Goal: Transaction & Acquisition: Purchase product/service

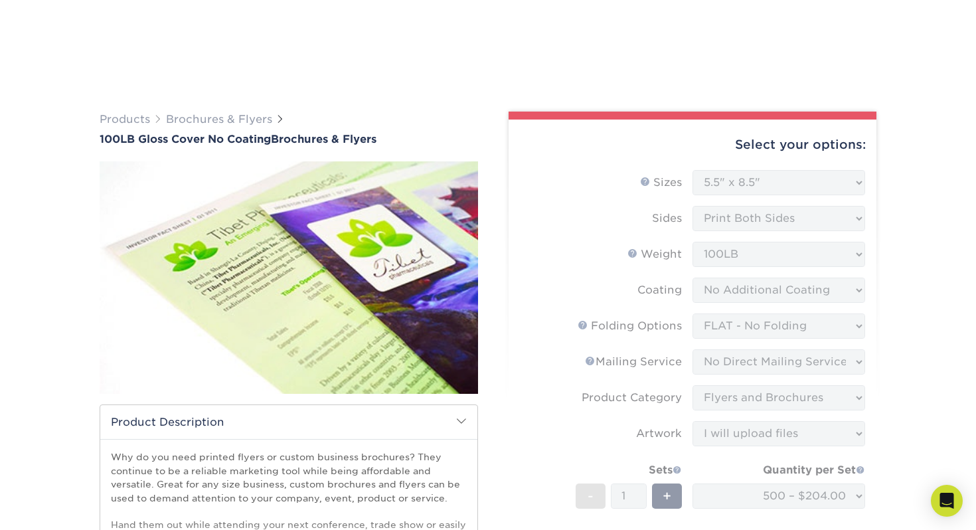
select select "5.50x8.50"
select select "9b1d5825-34d1-4721-9874-ed79abb003d7"
select select "3e5e9bdd-d78a-4c28-a41d-fe1407925ca6"
select select "1a668080-6b7c-4174-b399-2c3833b27ef4"
select select "upload"
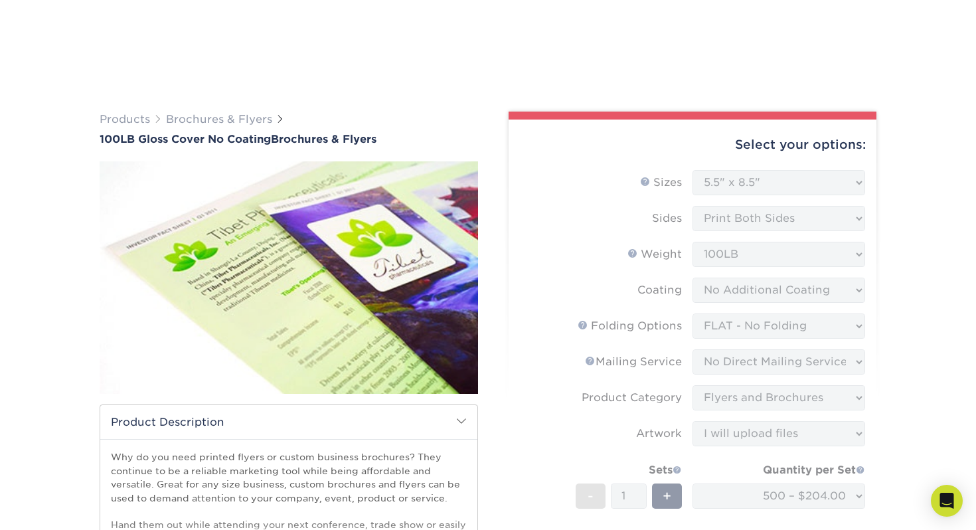
select select "500 – $204.00"
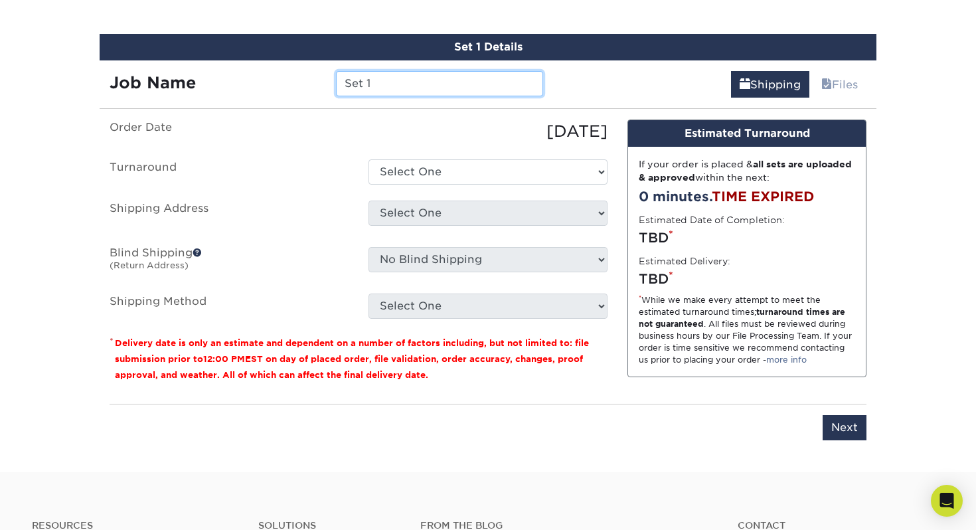
click at [414, 80] on input "Set 1" at bounding box center [439, 83] width 206 height 25
click at [459, 84] on input "ND_Flyer_Dont" at bounding box center [439, 83] width 206 height 25
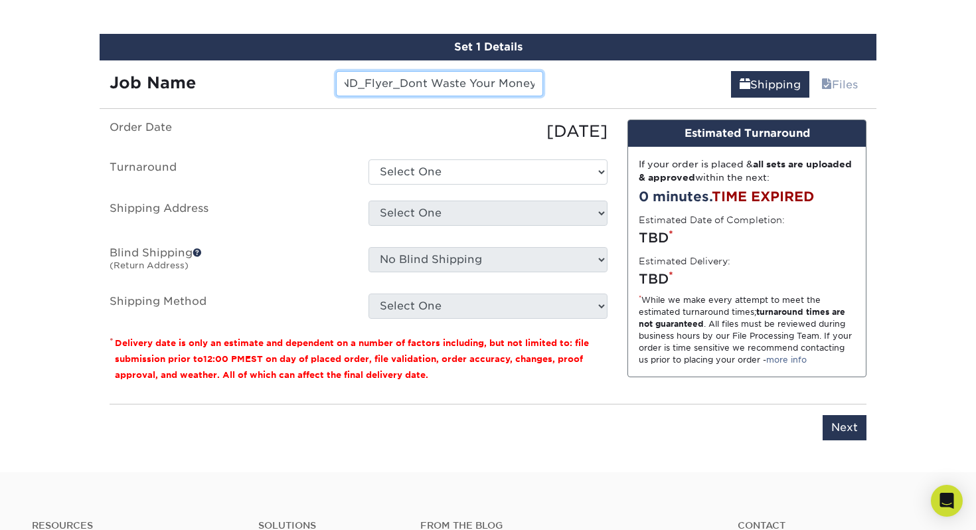
type input "ND_Flyer_Dont Waste Your Money"
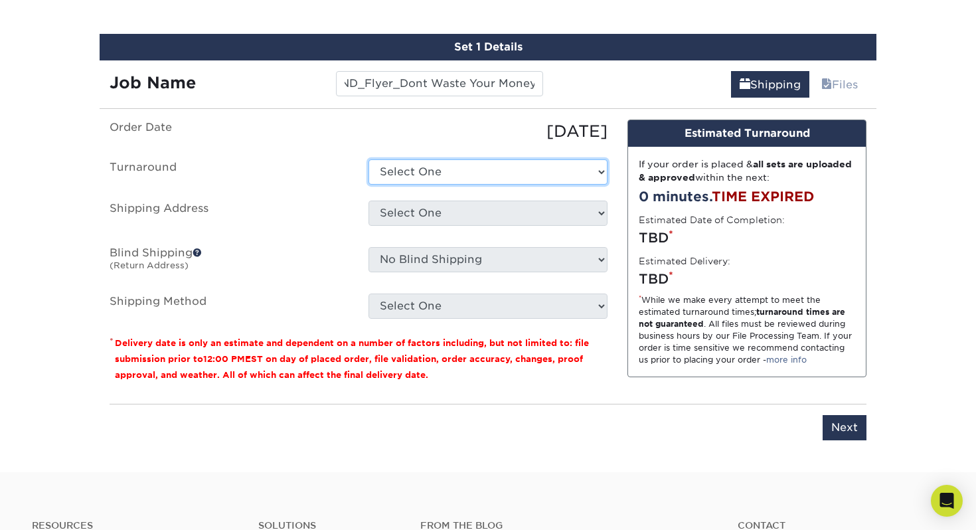
click at [471, 178] on select "Select One 2-4 Business Days 2 Day Next Business Day" at bounding box center [487, 171] width 239 height 25
select select "83114aba-bb88-4e85-b852-4e8e01c0e04c"
click at [368, 159] on select "Select One 2-4 Business Days 2 Day Next Business Day" at bounding box center [487, 171] width 239 height 25
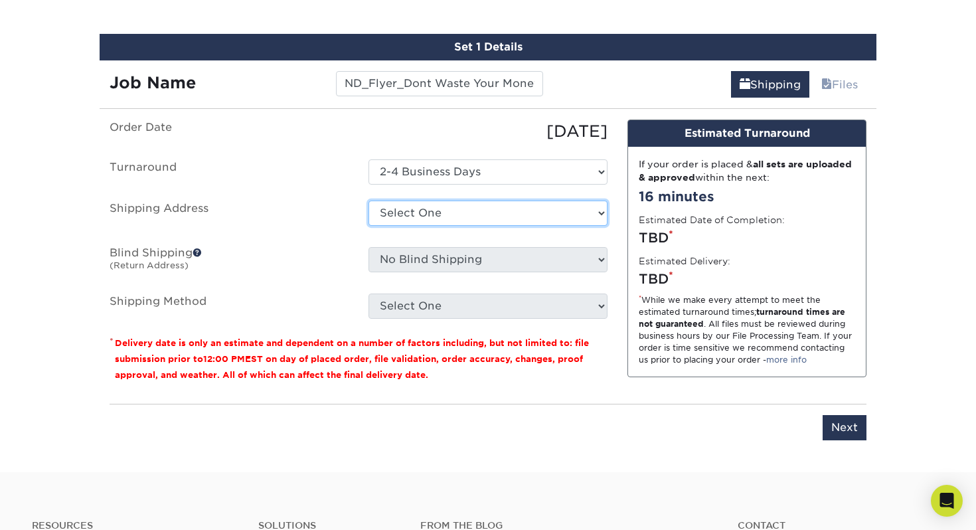
click at [454, 214] on select "Select One + Add New Address - Login" at bounding box center [487, 212] width 239 height 25
click at [476, 206] on select "Select One + Add New Address - Login" at bounding box center [487, 212] width 239 height 25
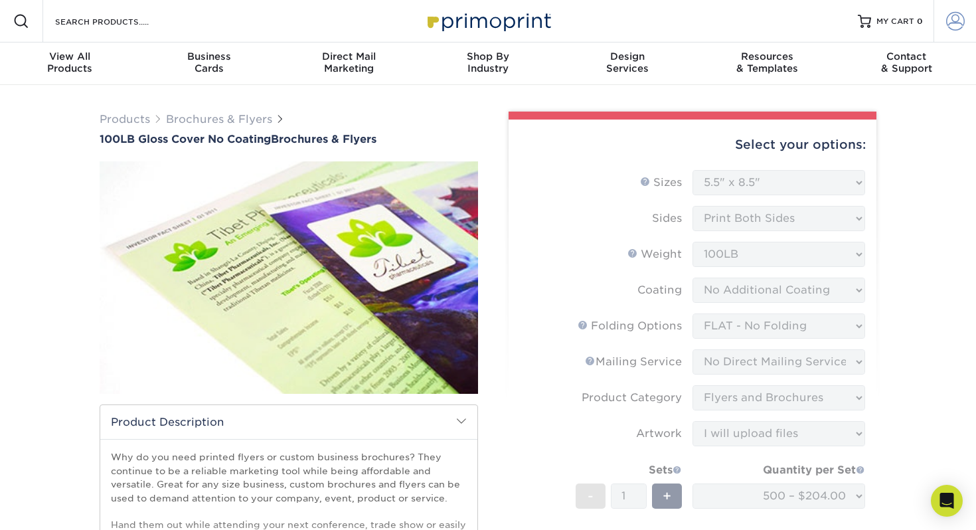
click at [967, 19] on link "Account" at bounding box center [954, 21] width 42 height 42
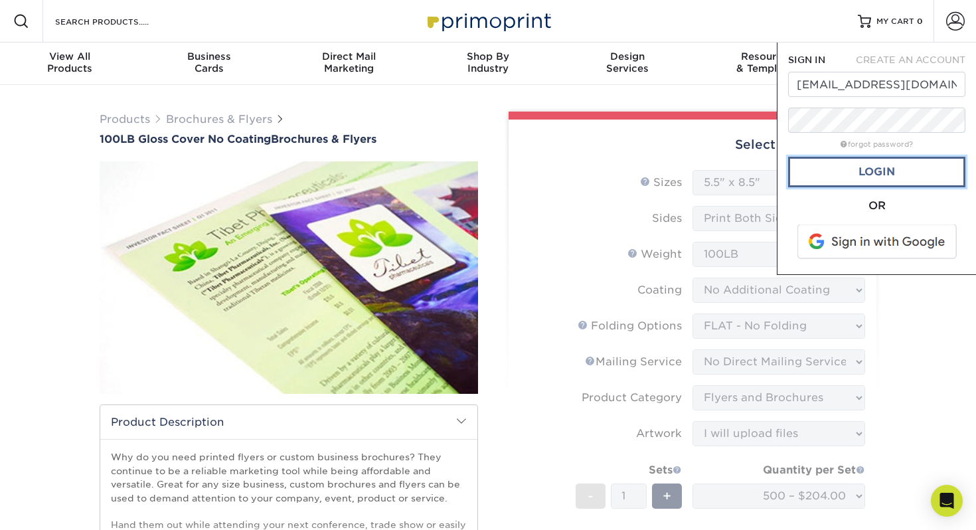
click at [900, 175] on link "Login" at bounding box center [876, 172] width 177 height 31
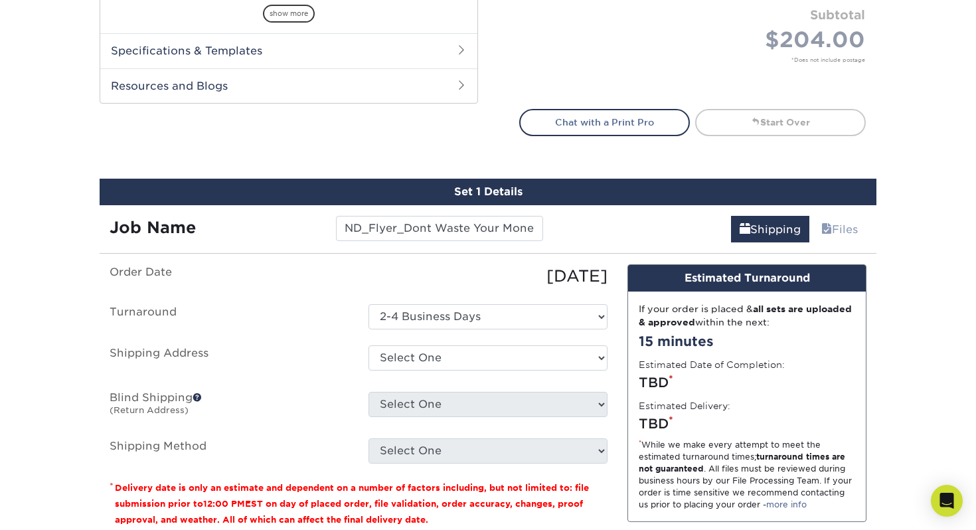
scroll to position [606, 0]
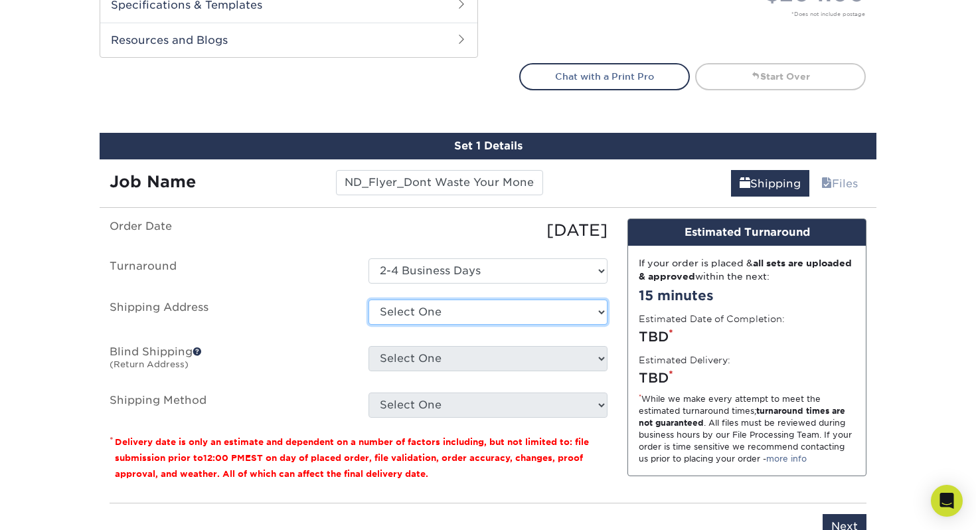
click at [480, 308] on select "Select One [STREET_ADDRESS][GEOGRAPHIC_DATA][STREET_ADDRESS][STREET_ADDRESS][PE…" at bounding box center [487, 311] width 239 height 25
click at [471, 338] on ul "Order Date [DATE] [GEOGRAPHIC_DATA] Select One 2-4 Business Days 2 Day Next Bus…" at bounding box center [359, 317] width 498 height 199
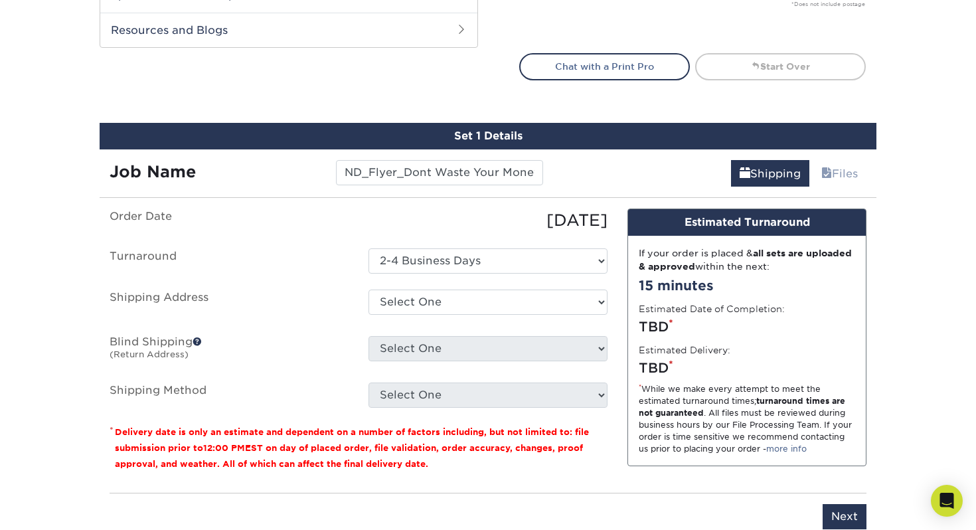
scroll to position [618, 0]
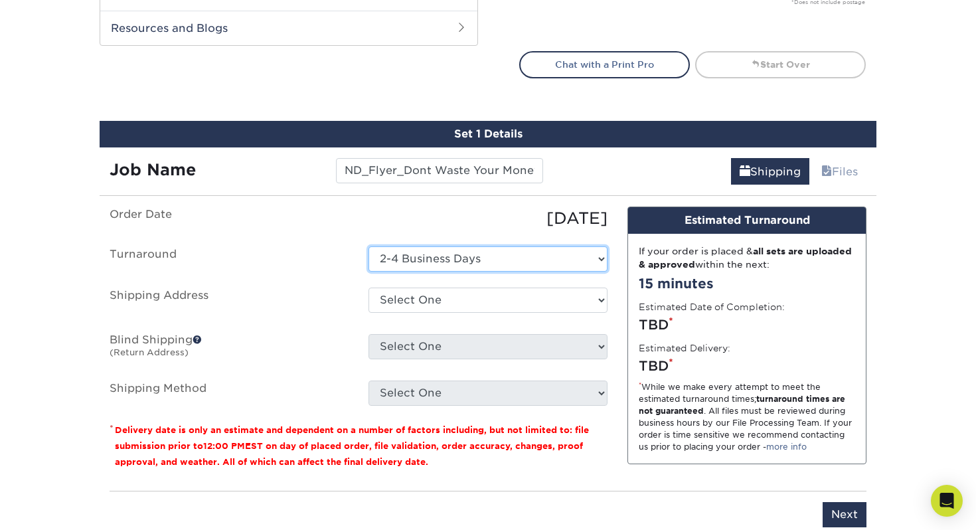
click at [438, 261] on select "Select One 2-4 Business Days 2 Day Next Business Day" at bounding box center [487, 258] width 239 height 25
click at [368, 246] on select "Select One 2-4 Business Days 2 Day Next Business Day" at bounding box center [487, 258] width 239 height 25
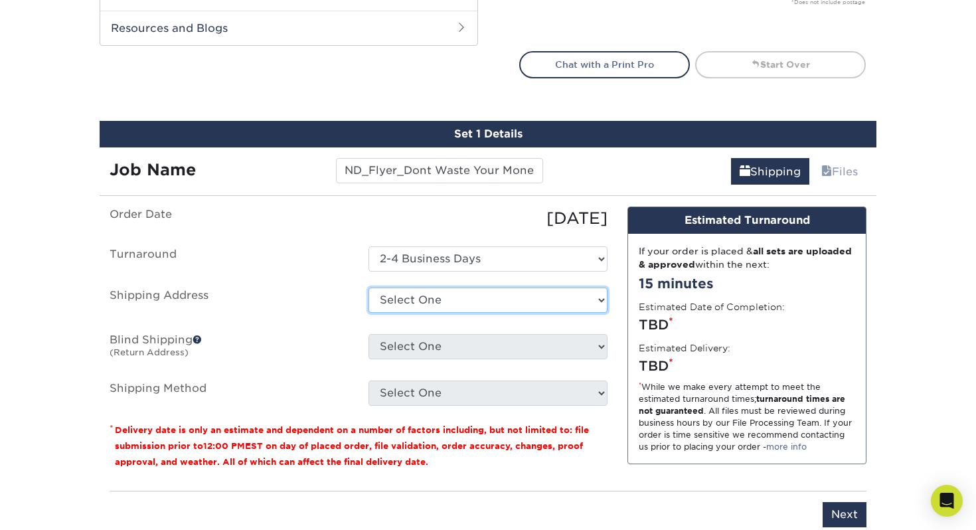
click at [443, 295] on select "Select One [STREET_ADDRESS][GEOGRAPHIC_DATA][STREET_ADDRESS][STREET_ADDRESS][PE…" at bounding box center [487, 299] width 239 height 25
click at [515, 295] on select "Select One [STREET_ADDRESS][GEOGRAPHIC_DATA][STREET_ADDRESS][STREET_ADDRESS][PE…" at bounding box center [487, 299] width 239 height 25
select select "247937"
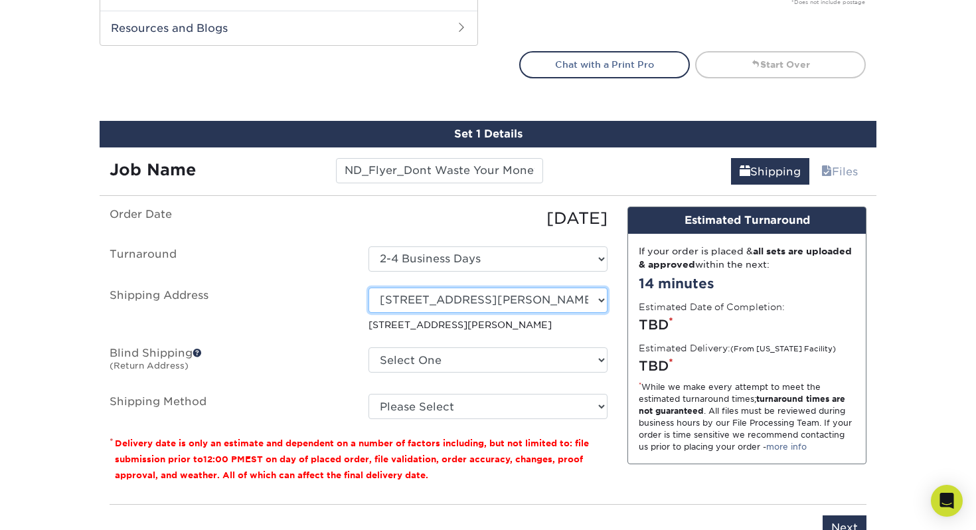
click at [556, 300] on select "Select One [STREET_ADDRESS][GEOGRAPHIC_DATA][STREET_ADDRESS][STREET_ADDRESS][PE…" at bounding box center [487, 299] width 239 height 25
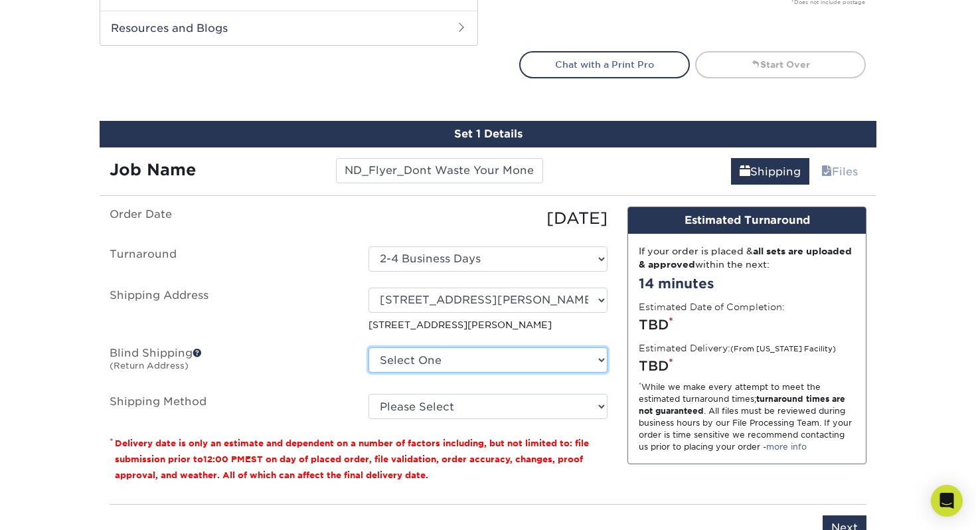
click at [429, 361] on select "Select One [STREET_ADDRESS][GEOGRAPHIC_DATA][STREET_ADDRESS][STREET_ADDRESS][PE…" at bounding box center [487, 359] width 239 height 25
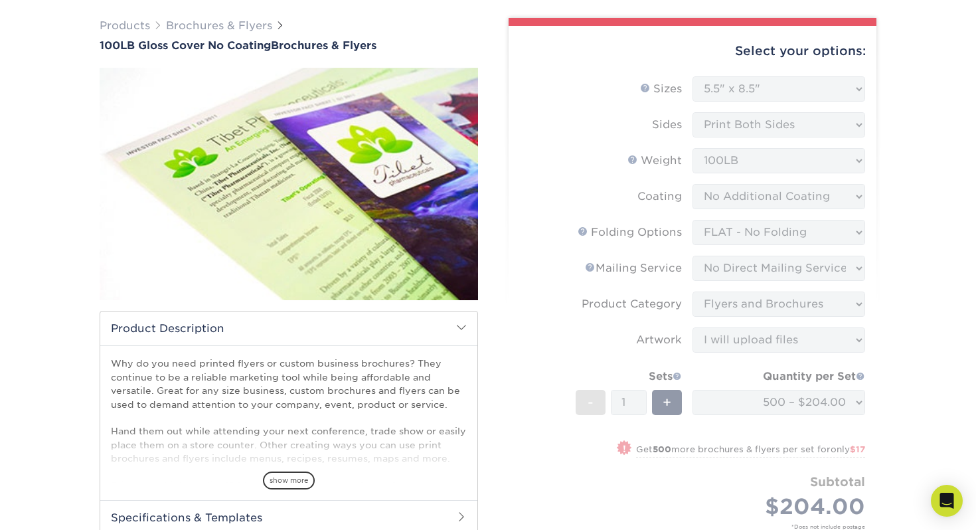
scroll to position [0, 0]
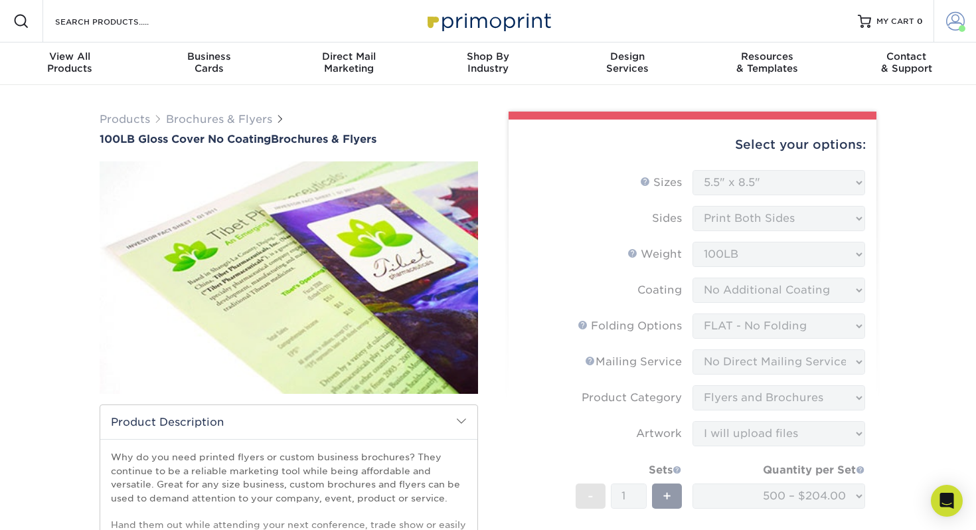
click at [952, 25] on span at bounding box center [955, 21] width 19 height 19
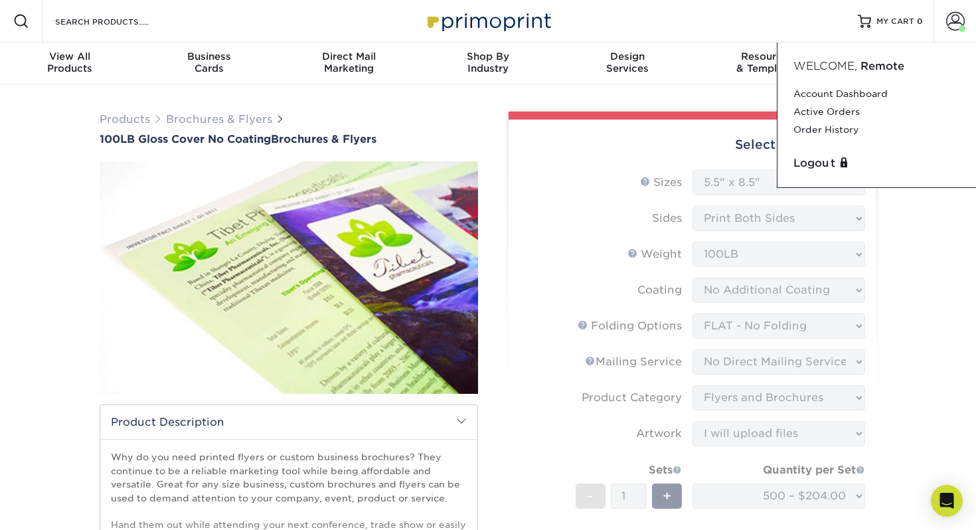
click at [733, 21] on div "Resources Menu Search Products Account Welcome, Remote Account Dashboard Active…" at bounding box center [488, 21] width 976 height 42
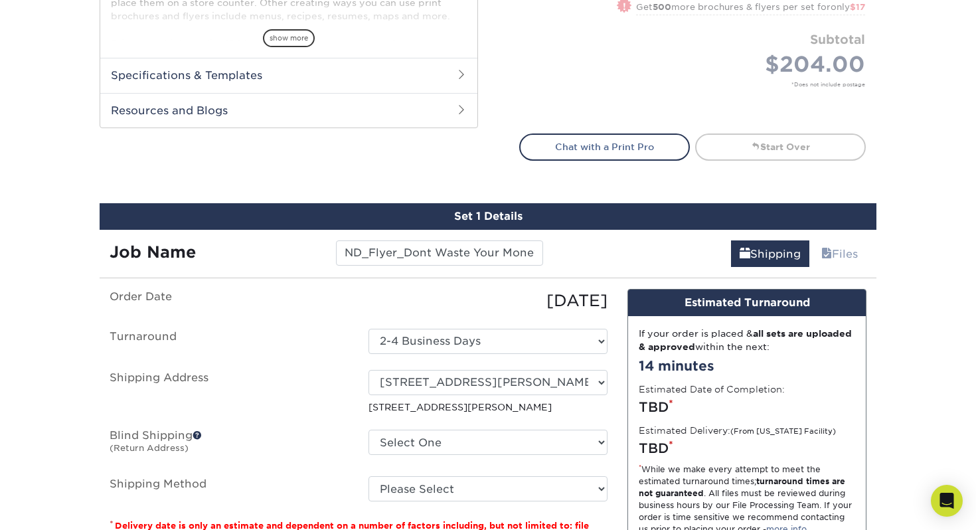
scroll to position [693, 0]
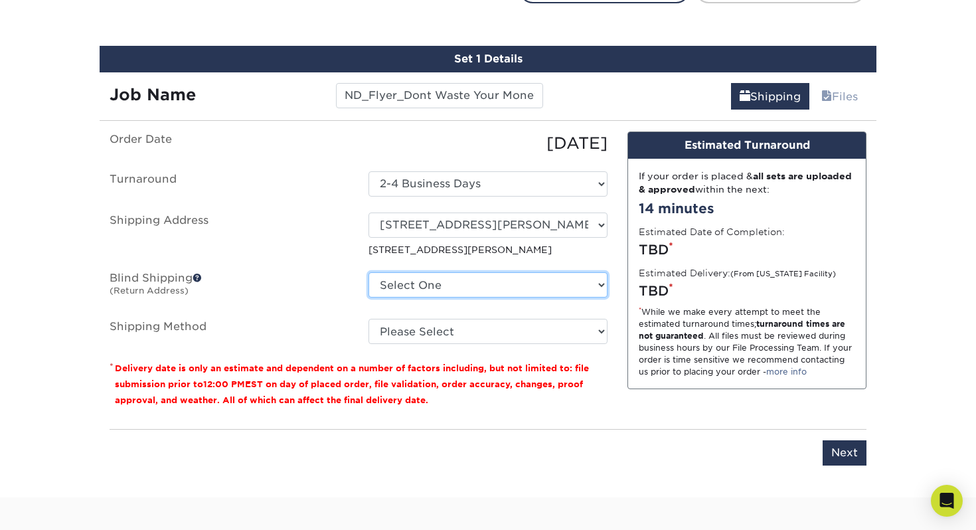
click at [480, 286] on select "Select One [STREET_ADDRESS][GEOGRAPHIC_DATA][STREET_ADDRESS][STREET_ADDRESS][PE…" at bounding box center [487, 284] width 239 height 25
select select "207858"
click at [368, 272] on select "Select One [STREET_ADDRESS][GEOGRAPHIC_DATA][STREET_ADDRESS][STREET_ADDRESS][PE…" at bounding box center [487, 284] width 239 height 25
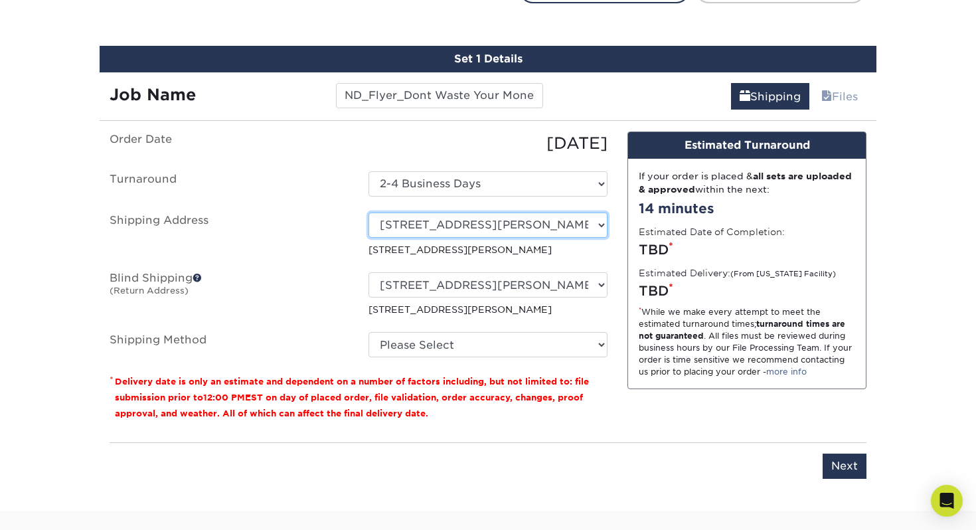
click at [390, 226] on select "Select One [STREET_ADDRESS][GEOGRAPHIC_DATA][STREET_ADDRESS][STREET_ADDRESS][PE…" at bounding box center [487, 224] width 239 height 25
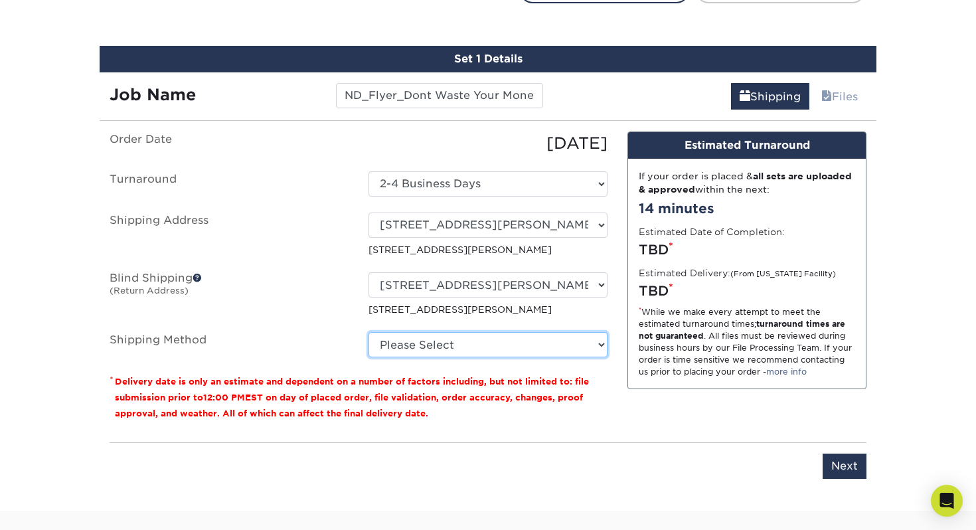
click at [523, 340] on select "Please Select Ground Shipping (+$17.54) 3 Day Shipping Service (+$21.07) 2 Day …" at bounding box center [487, 344] width 239 height 25
select select "03"
click at [368, 332] on select "Please Select Ground Shipping (+$17.54) 3 Day Shipping Service (+$21.07) 2 Day …" at bounding box center [487, 344] width 239 height 25
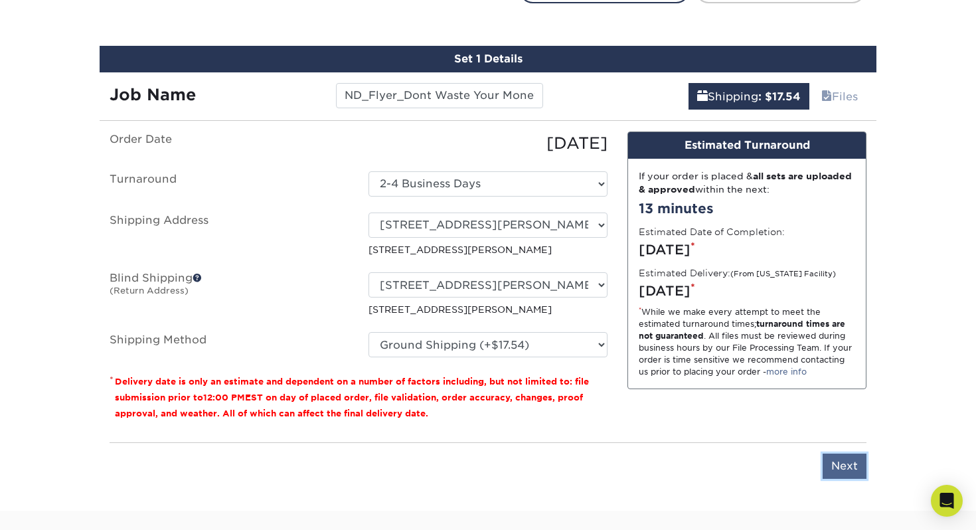
click at [842, 467] on input "Next" at bounding box center [844, 465] width 44 height 25
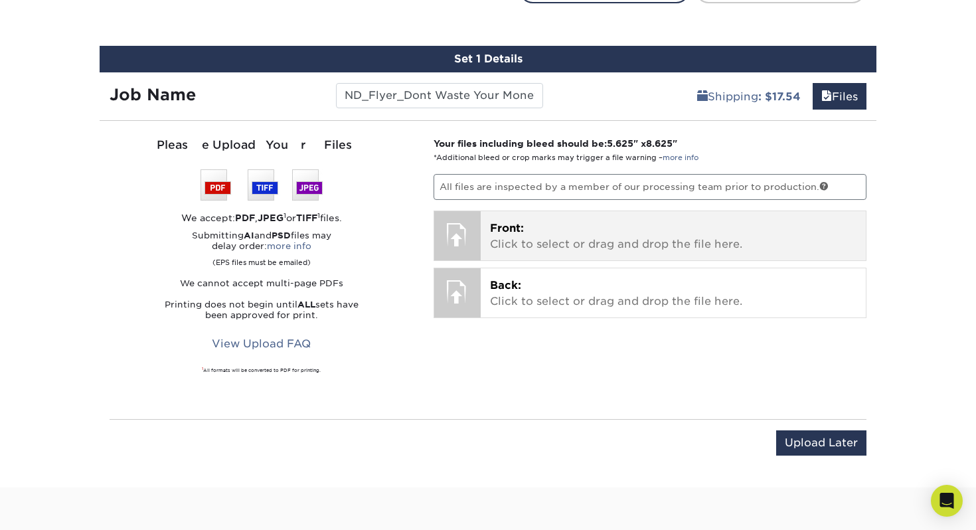
click at [626, 239] on p "Front: Click to select or drag and drop the file here." at bounding box center [673, 236] width 367 height 32
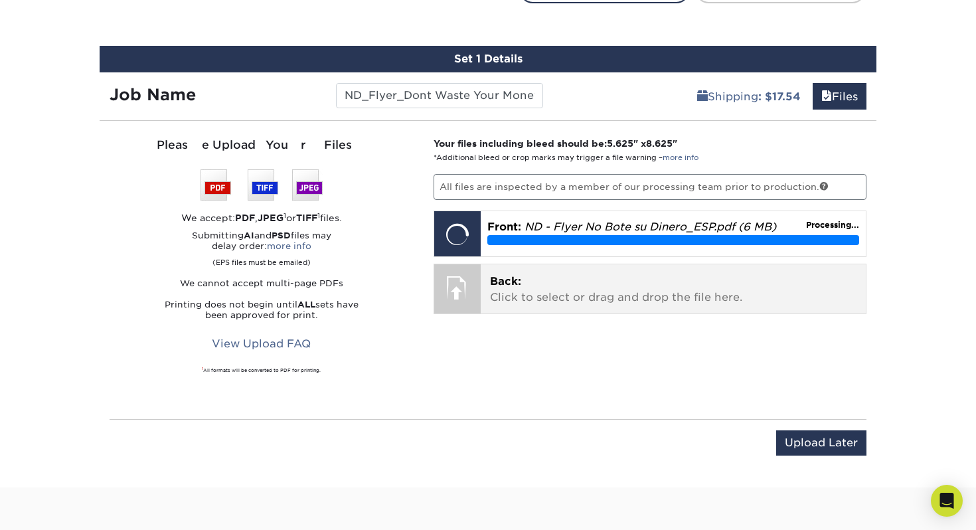
scroll to position [692, 0]
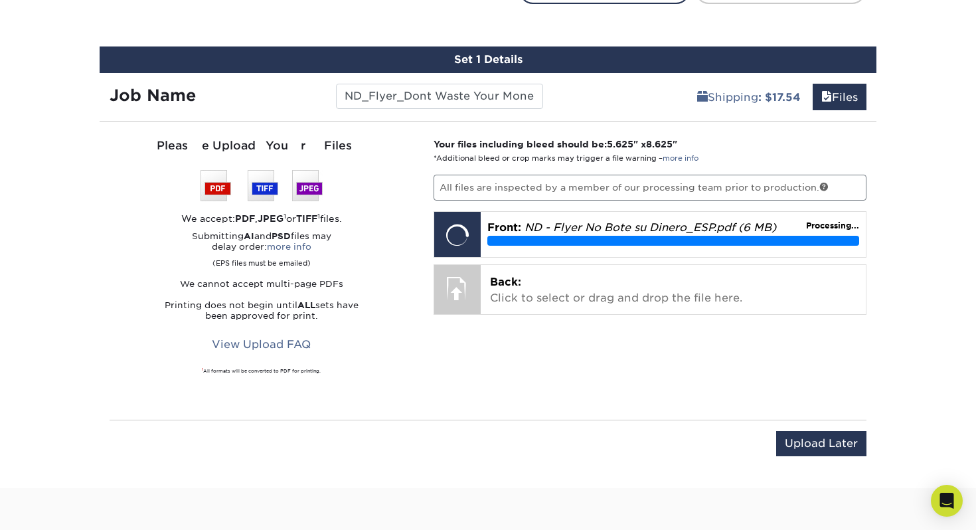
click at [498, 366] on div "Your files including bleed should be: 5.625 " x 8.625 " *Additional bleed or cr…" at bounding box center [649, 270] width 453 height 266
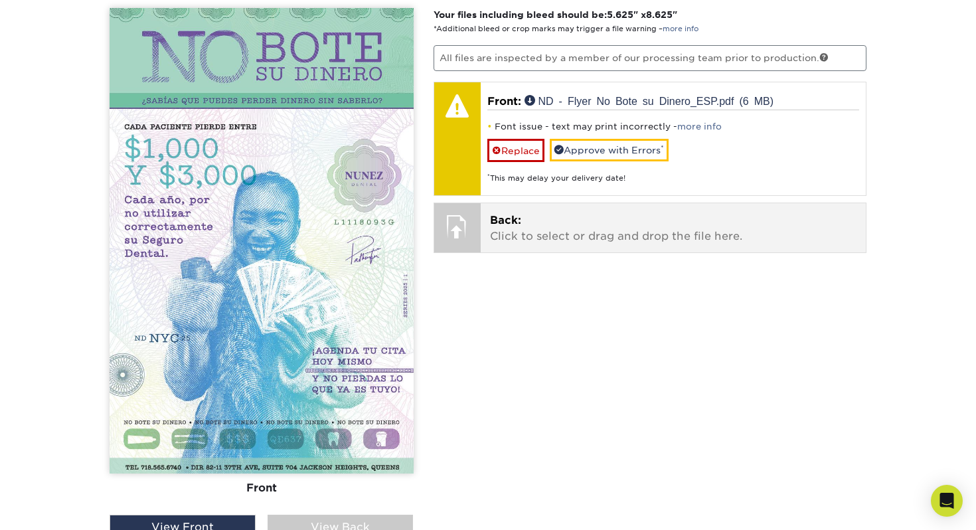
scroll to position [795, 0]
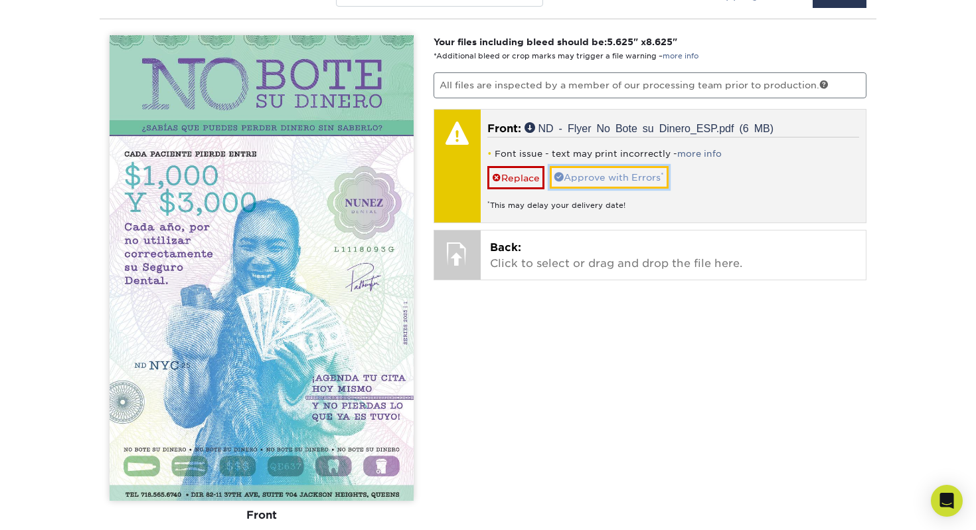
click at [608, 177] on link "Approve with Errors *" at bounding box center [609, 177] width 119 height 23
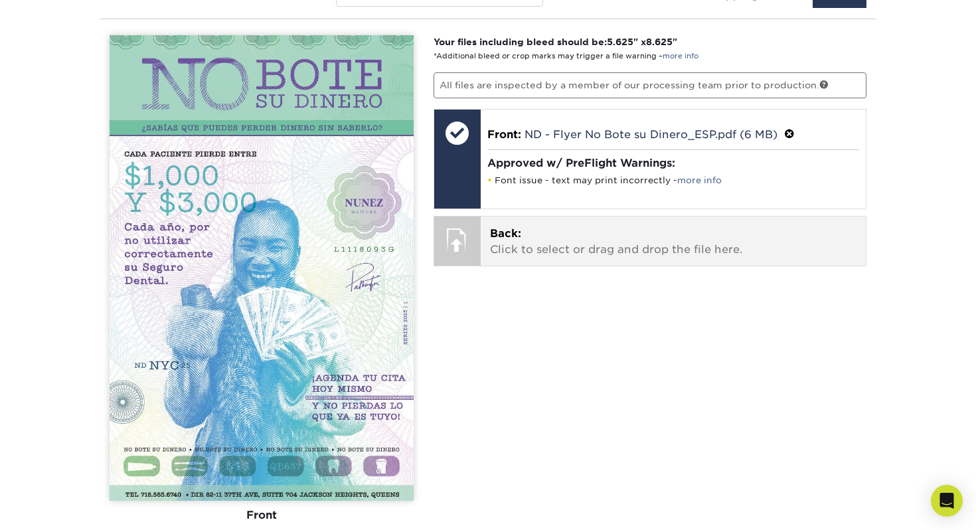
click at [517, 230] on span "Back:" at bounding box center [505, 233] width 31 height 13
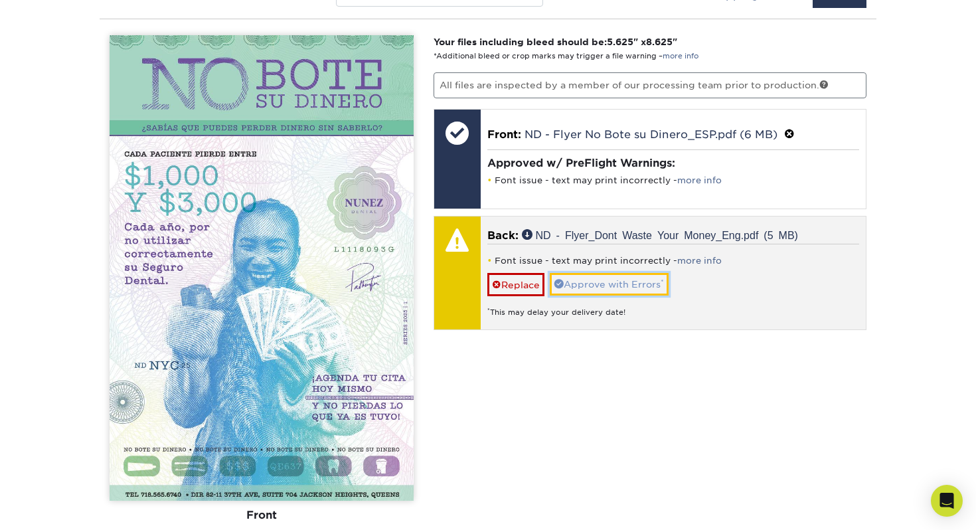
click at [627, 290] on link "Approve with Errors *" at bounding box center [609, 284] width 119 height 23
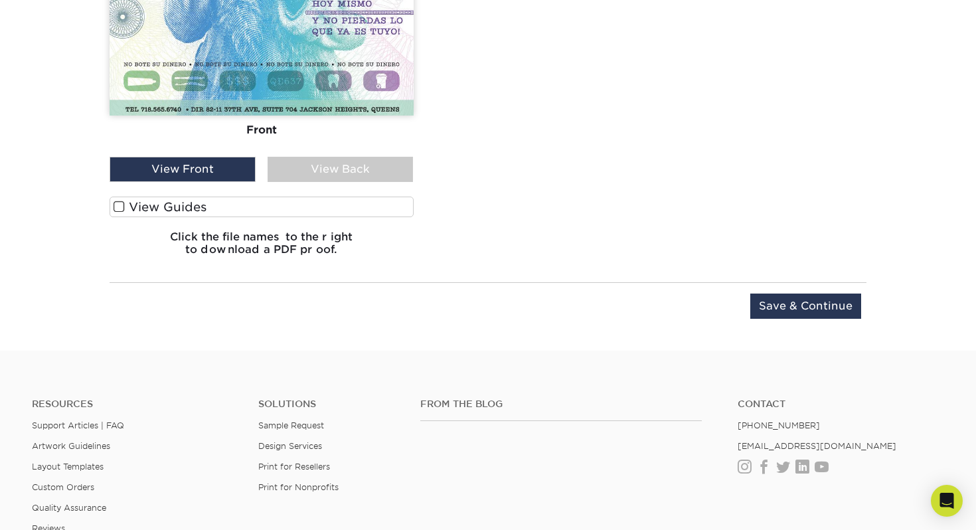
scroll to position [1163, 0]
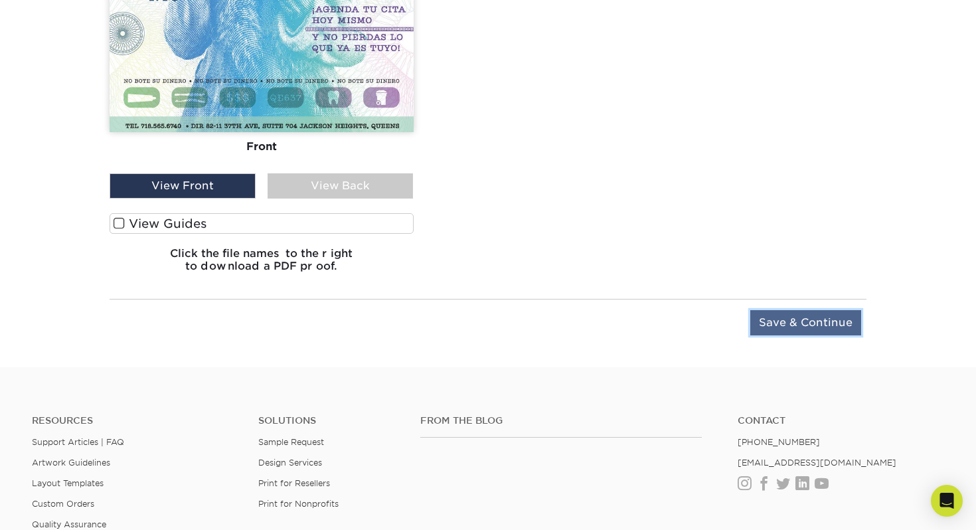
click at [781, 325] on input "Save & Continue" at bounding box center [805, 322] width 111 height 25
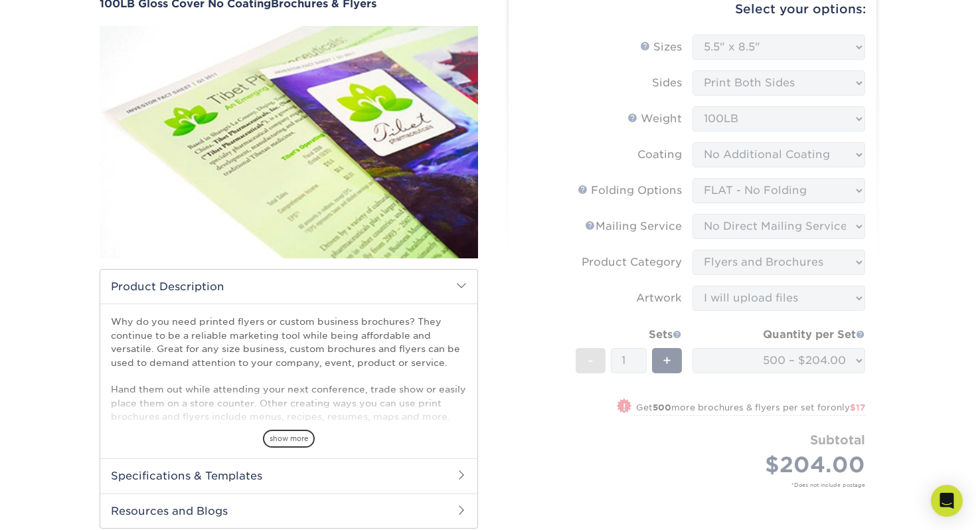
scroll to position [0, 0]
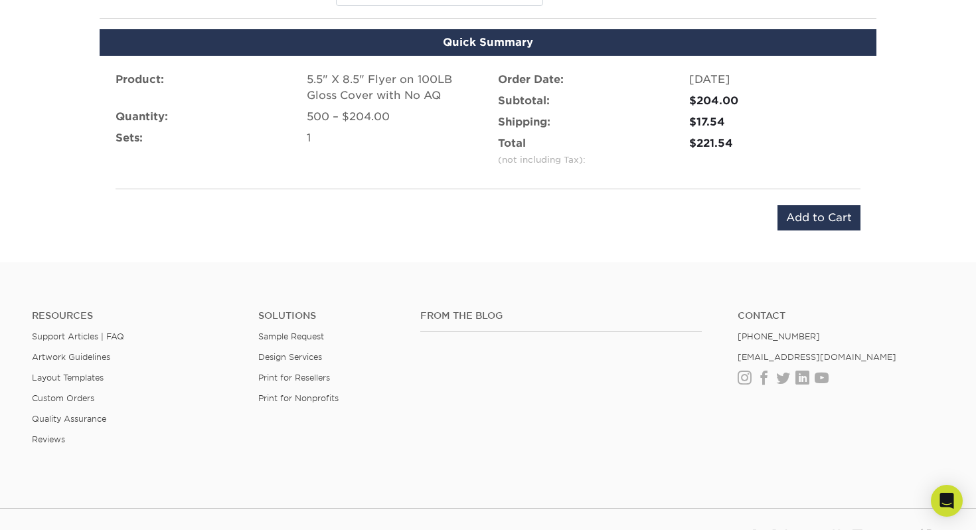
scroll to position [706, 0]
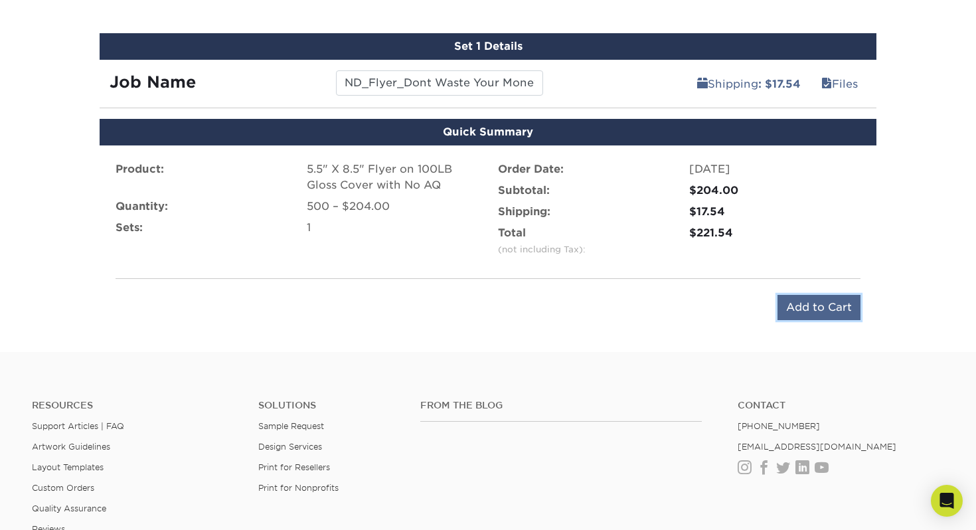
click at [824, 311] on input "Add to Cart" at bounding box center [818, 307] width 83 height 25
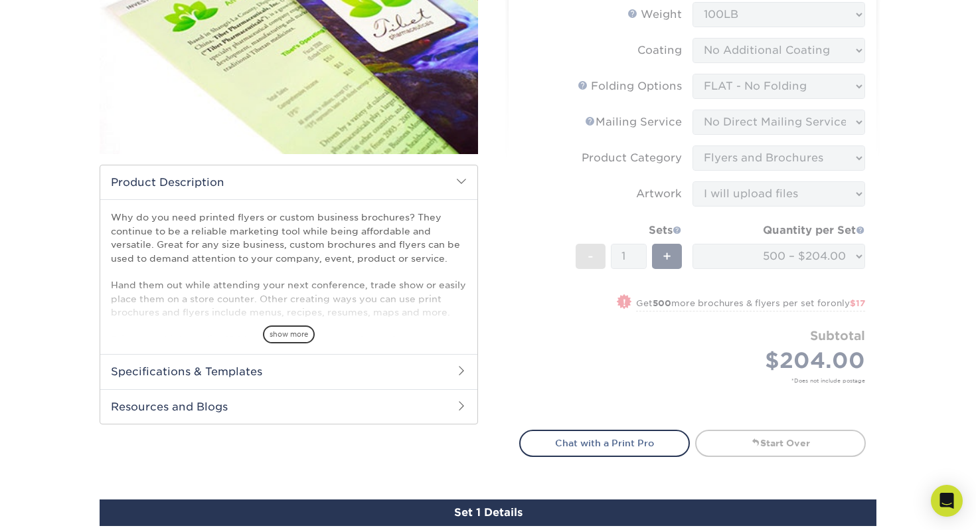
scroll to position [0, 0]
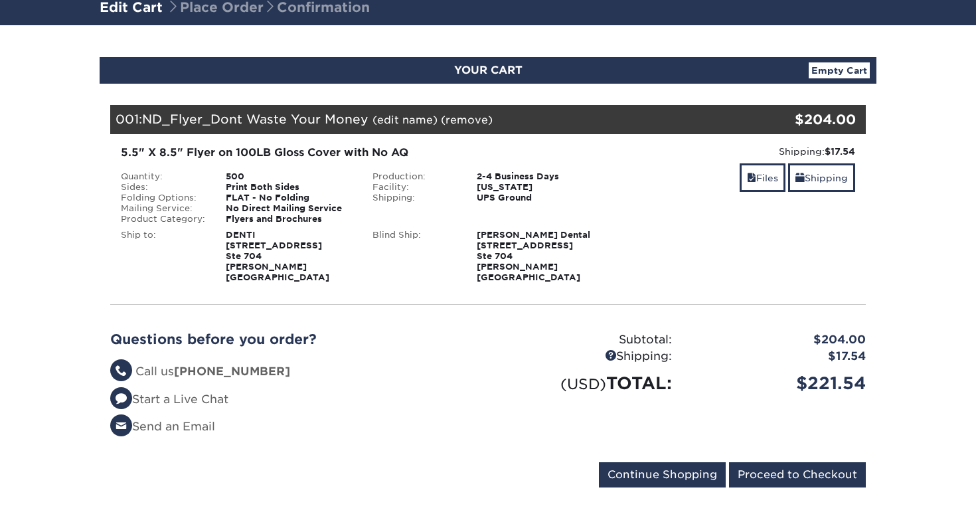
scroll to position [94, 0]
